Goal: Task Accomplishment & Management: Complete application form

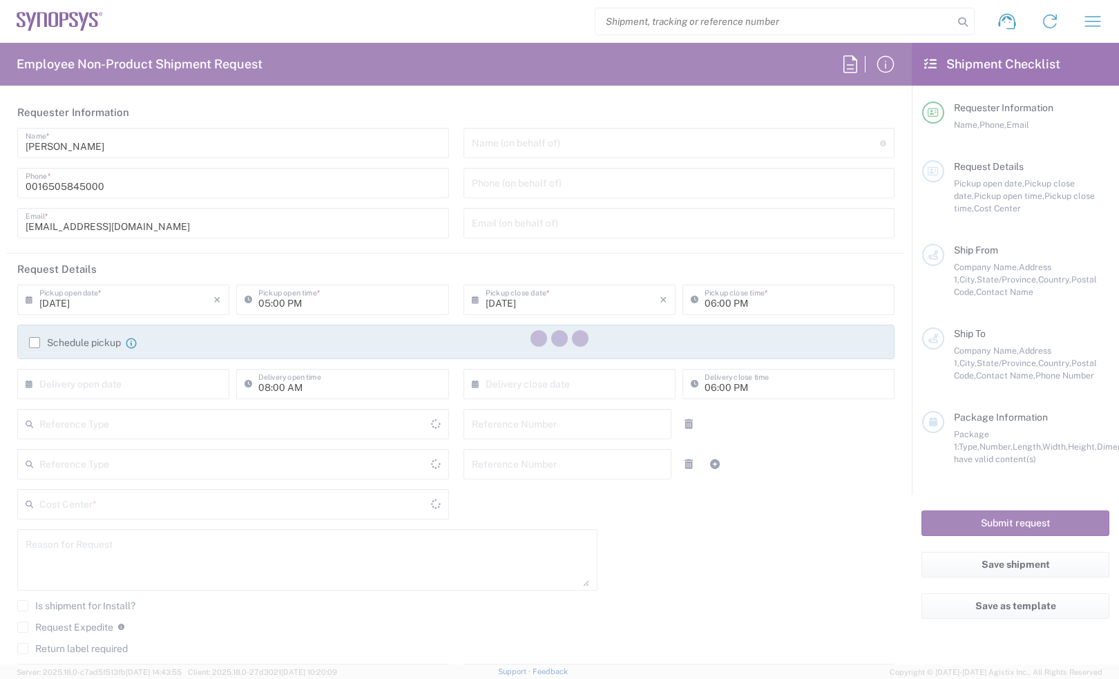
type input "Department"
type input "Delivered at Place"
type input "[GEOGRAPHIC_DATA]"
type input "03:00 PM"
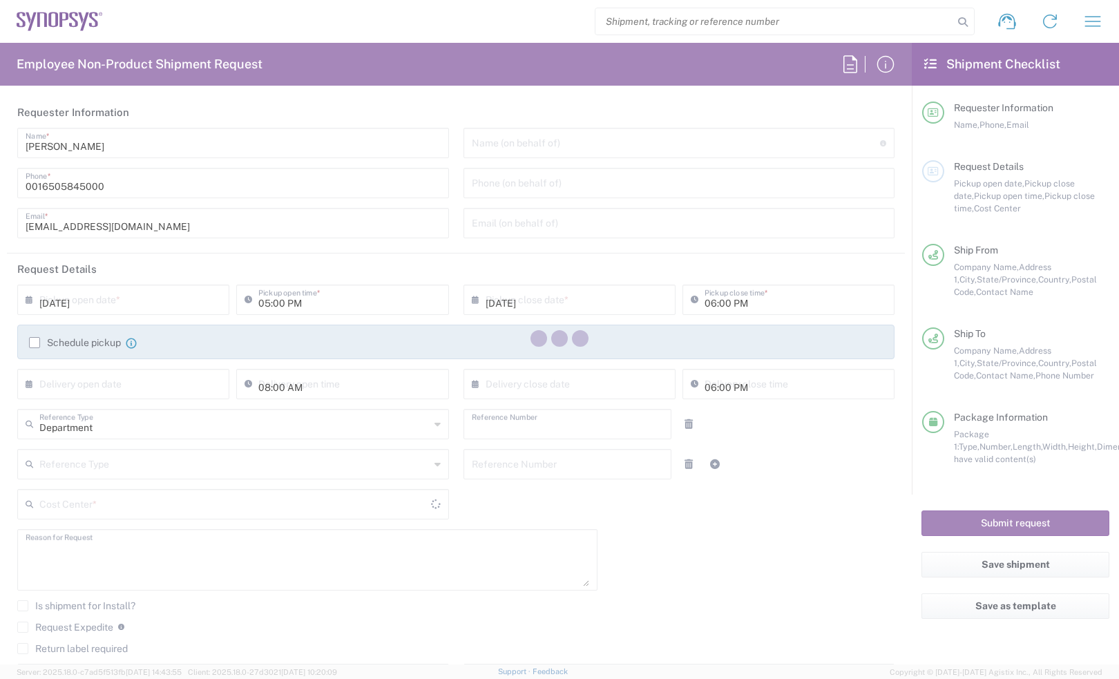
type input "05:00 PM"
type input "460695"
type textarea "Consignment, Consignment MRF"
type input "ALOM c/o SYNOPSYS"
type input "[STREET_ADDRESS]"
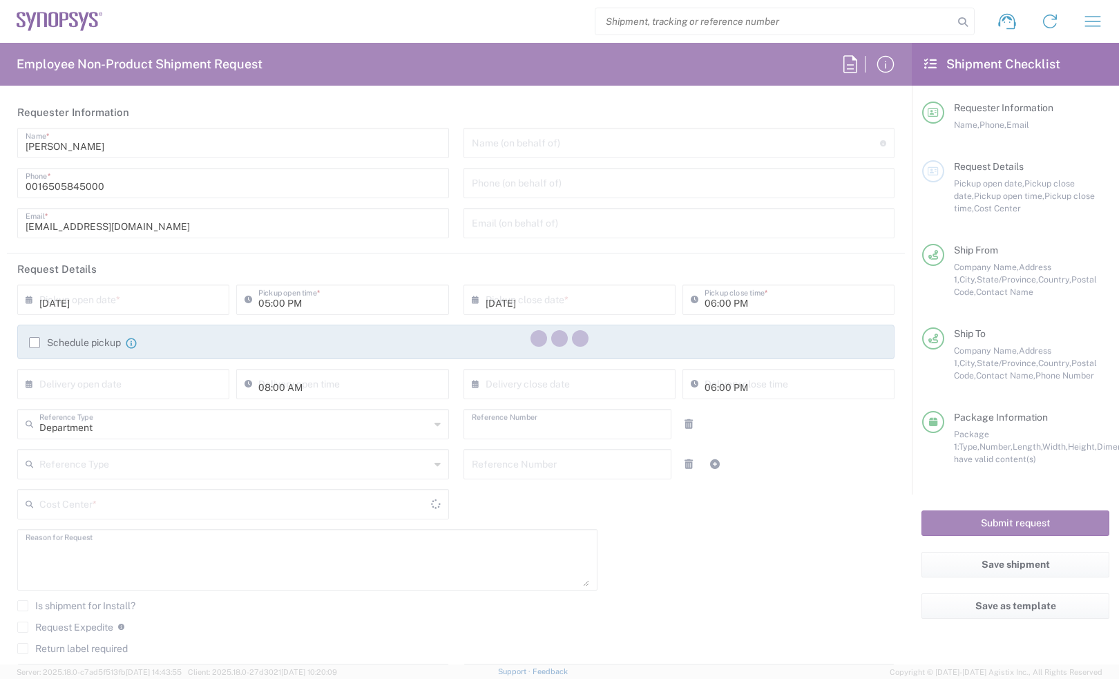
type input "Fremont"
type input "[US_STATE]"
type input "94539"
type input "[PERSON_NAME]"
type input "4086498039"
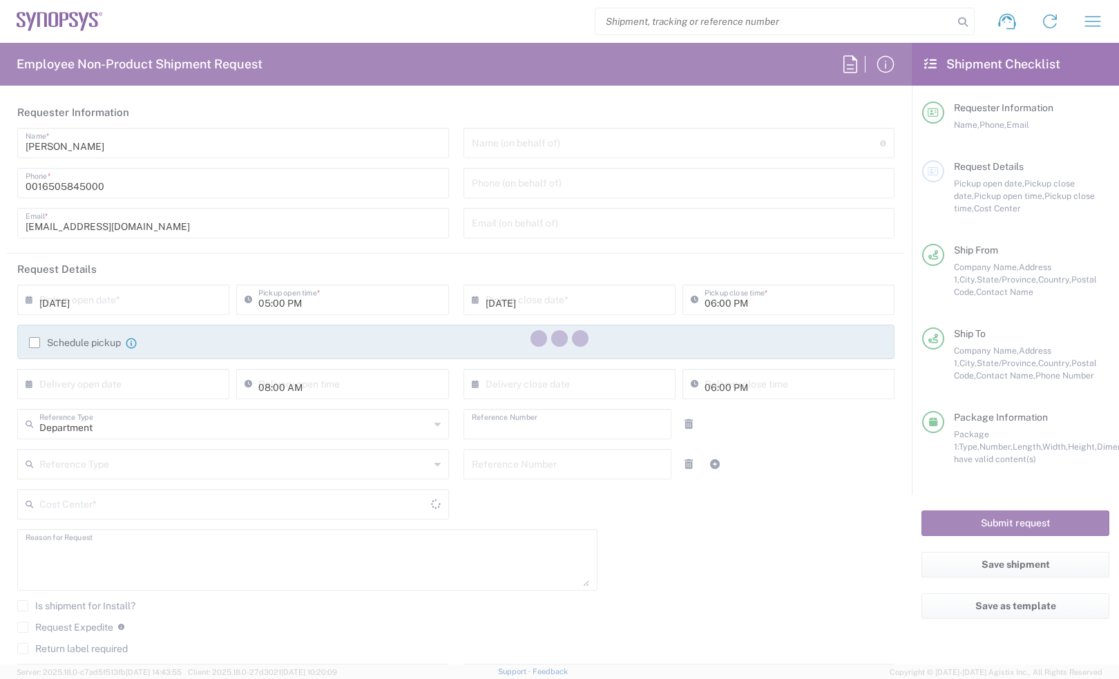
type input "[EMAIL_ADDRESS][DOMAIN_NAME]"
type input "[PERSON_NAME] EMS"
type input "[STREET_ADDRESS]"
type input "[GEOGRAPHIC_DATA][PERSON_NAME]"
type input "[US_STATE]"
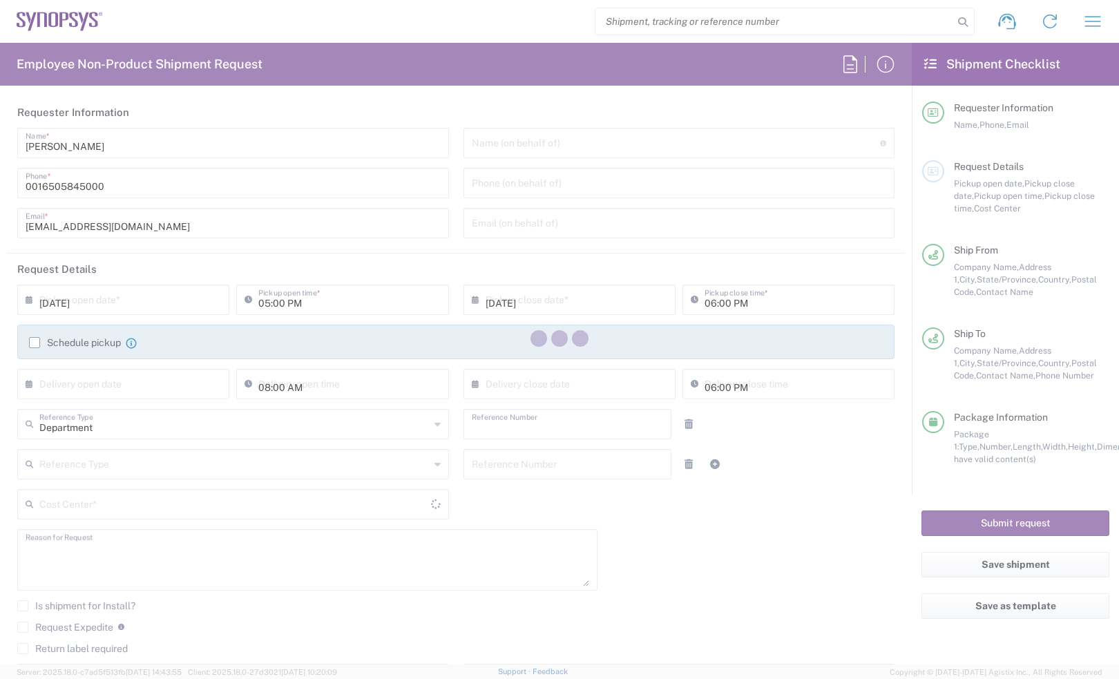
type input "95131"
type input "[PERSON_NAME]"
type input "4087701733"
type input "[PERSON_NAME][EMAIL_ADDRESS][DOMAIN_NAME]"
type textarea "[EMAIL_ADDRESS][DOMAIN_NAME], [PERSON_NAME][EMAIL_ADDRESS][DOMAIN_NAME], [EMAIL…"
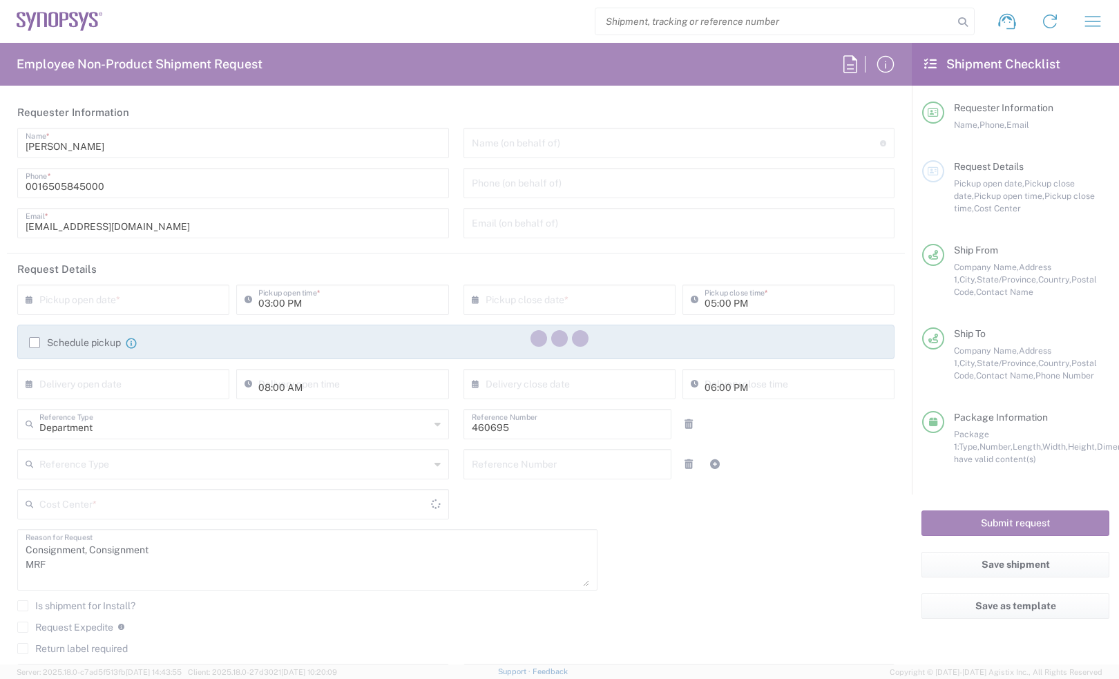
type input "US01, SDG, M, HAPSOp 460695"
type input "Your Packaging"
